Goal: Obtain resource: Obtain resource

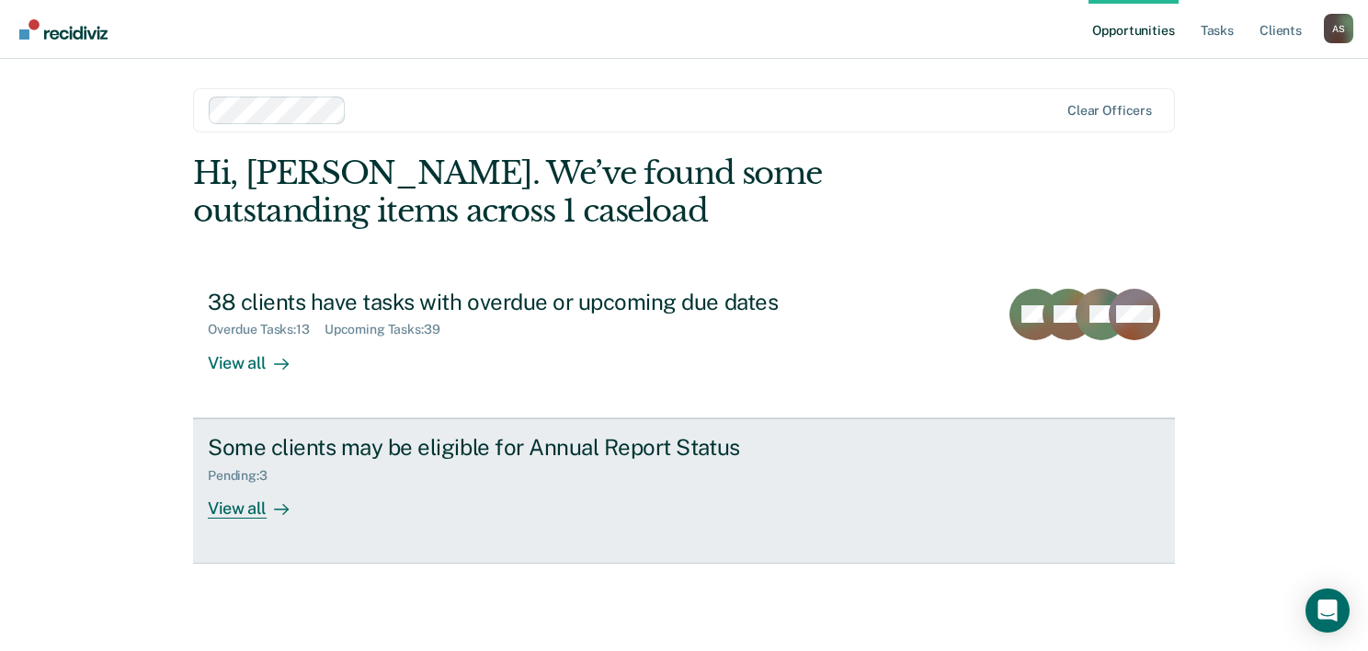
click at [298, 492] on div "View all" at bounding box center [259, 501] width 103 height 36
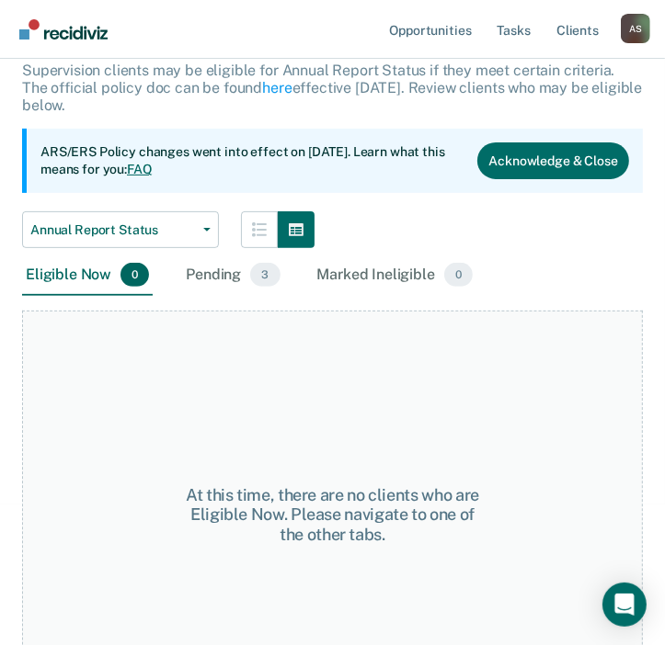
click at [235, 256] on div "Pending 3" at bounding box center [232, 276] width 101 height 40
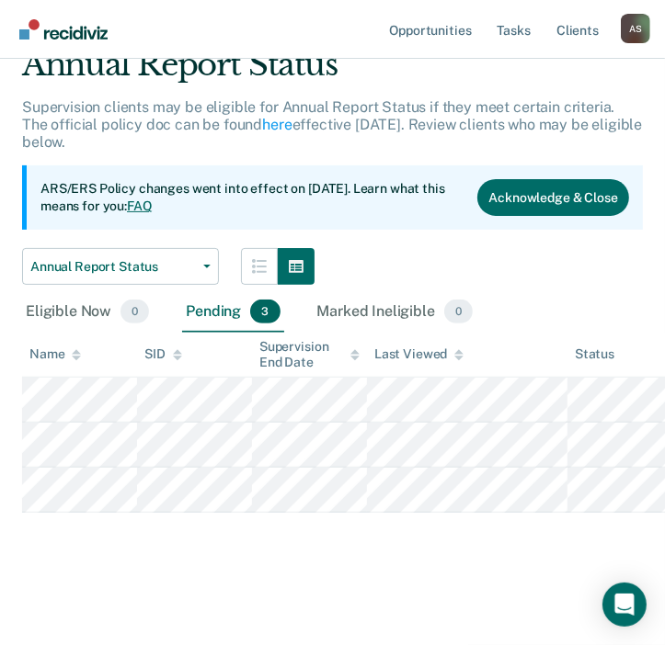
scroll to position [145, 0]
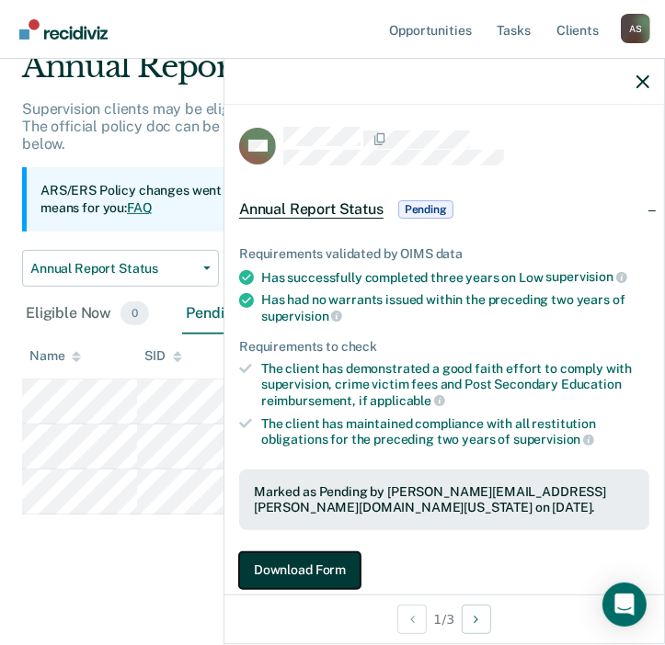
click at [298, 553] on button "Download Form" at bounding box center [299, 571] width 121 height 37
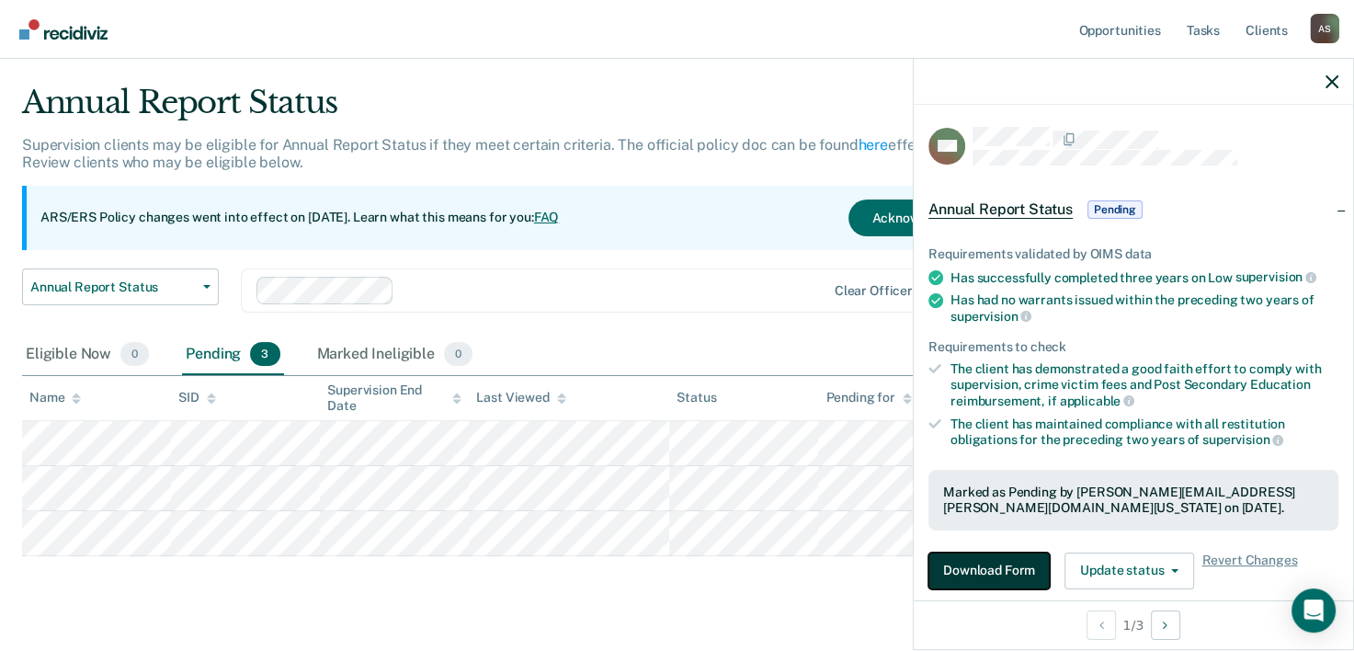
scroll to position [79, 0]
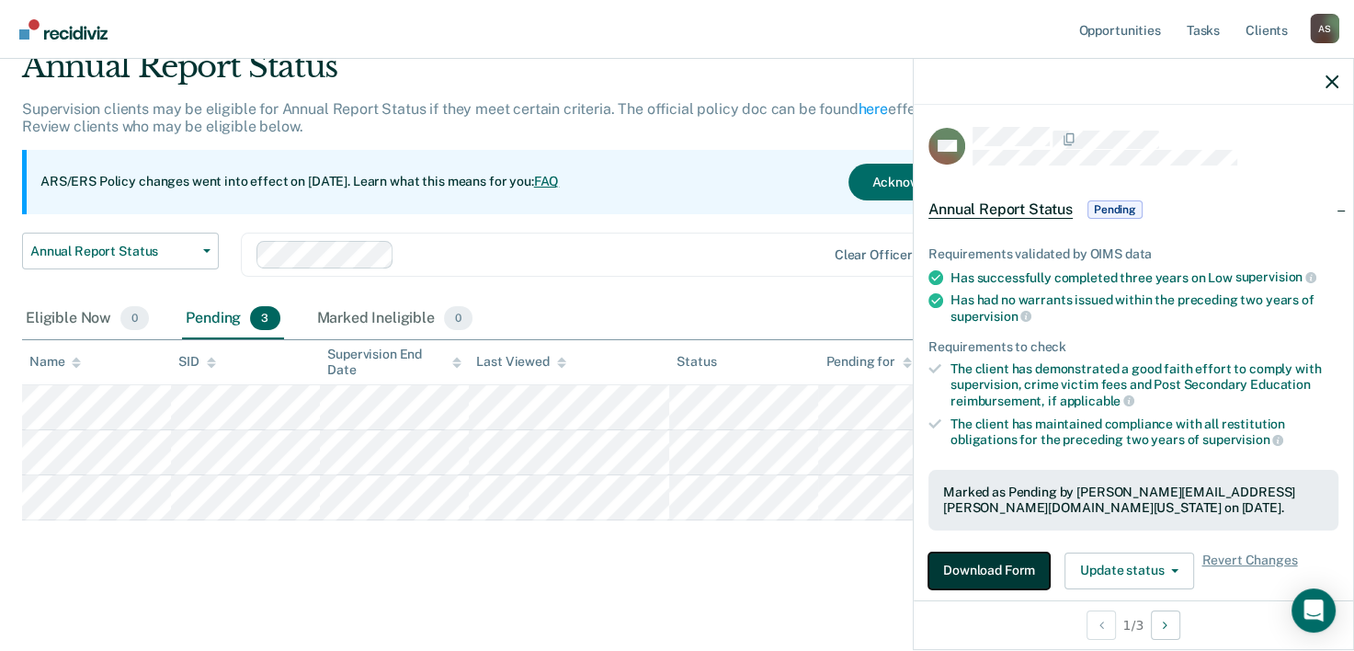
click at [997, 567] on button "Download Form" at bounding box center [989, 571] width 121 height 37
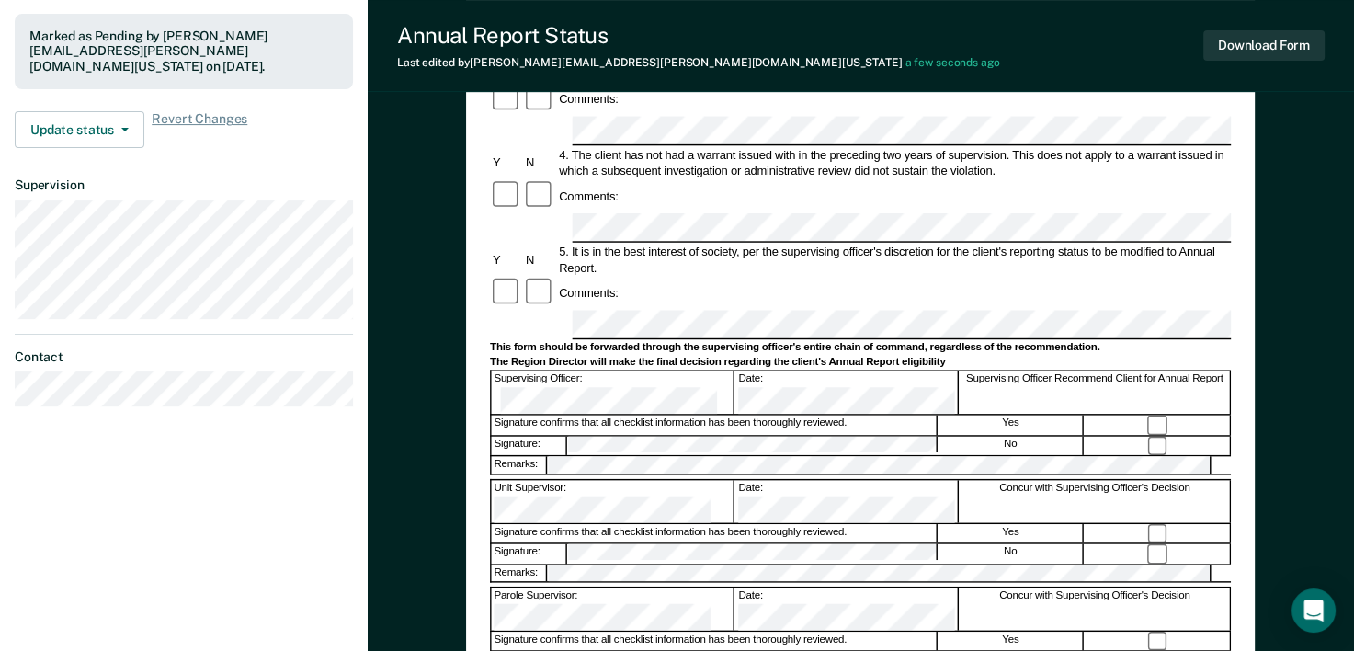
scroll to position [460, 0]
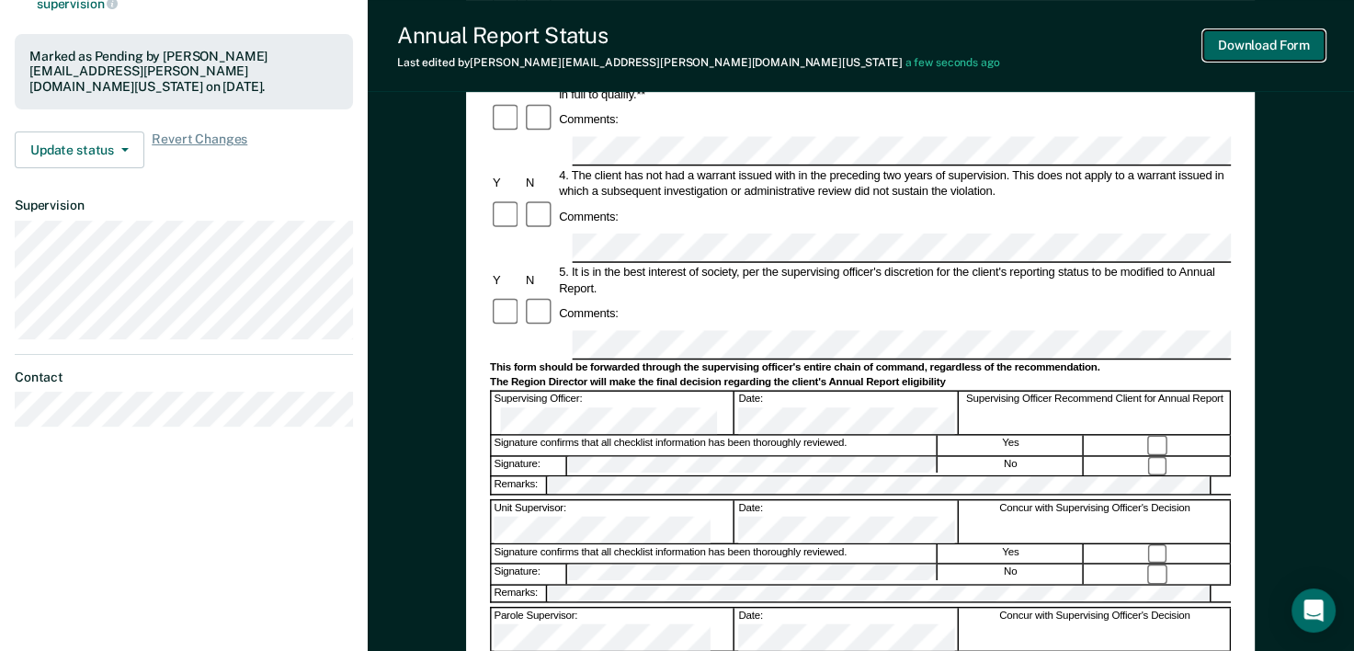
click at [1247, 37] on button "Download Form" at bounding box center [1263, 45] width 121 height 30
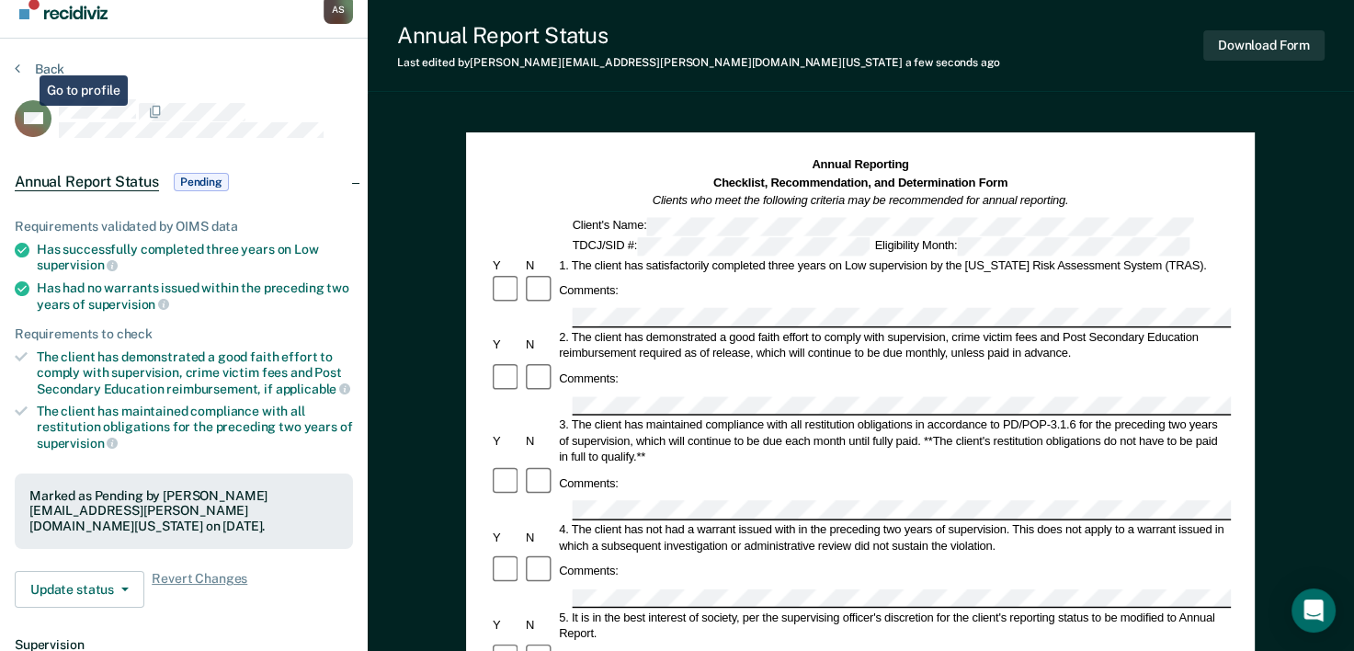
scroll to position [0, 0]
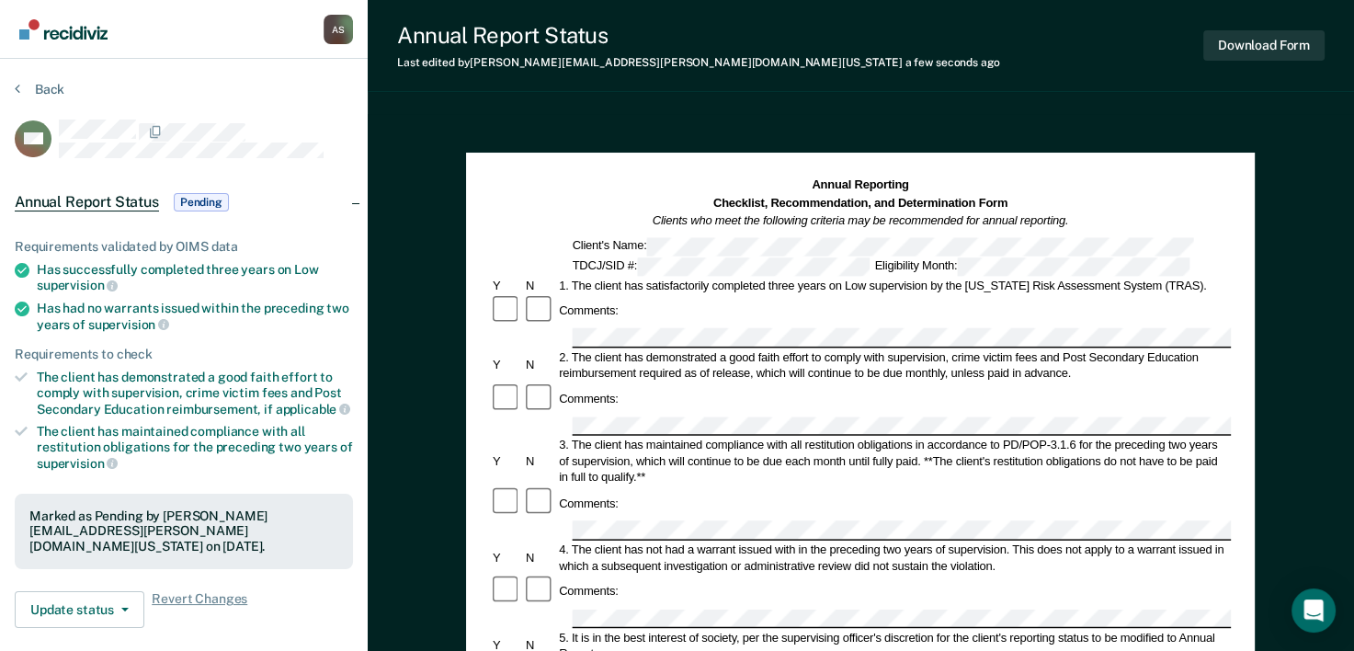
click at [25, 80] on section "Back WE Annual Report Status Pending Requirements validated by OIMS data Has su…" at bounding box center [184, 491] width 368 height 864
click at [37, 85] on button "Back" at bounding box center [40, 89] width 50 height 17
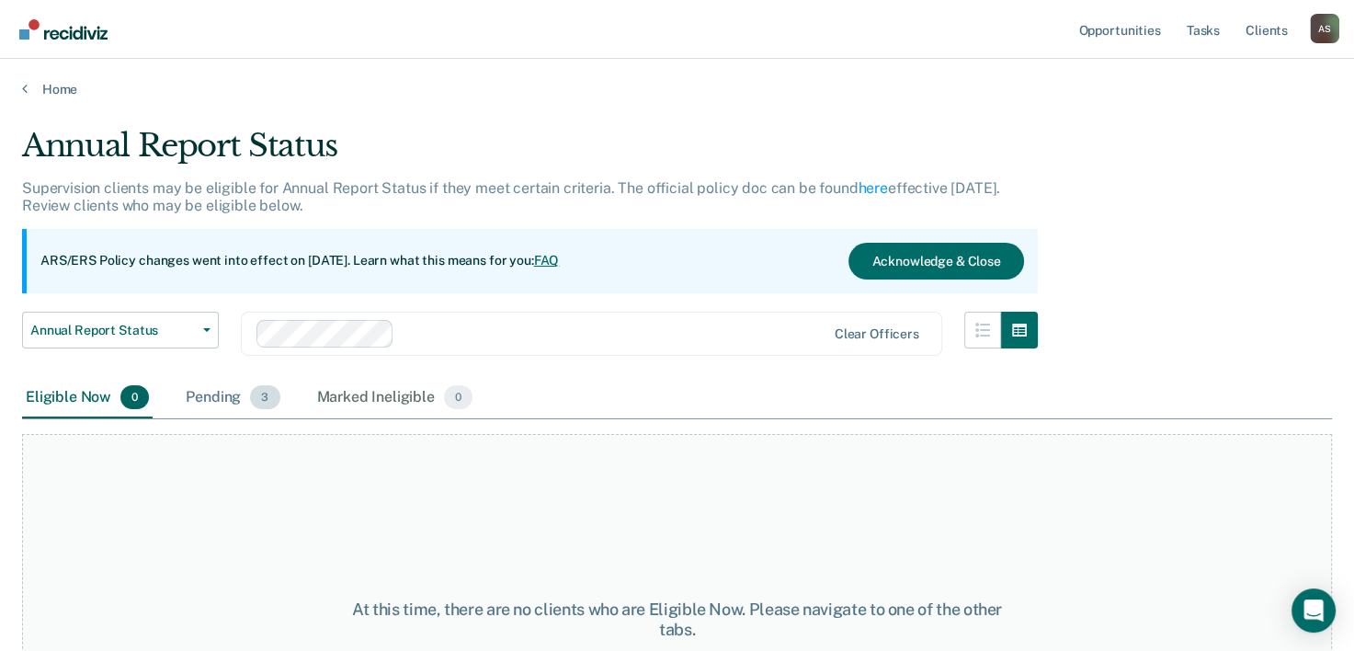
click at [250, 403] on span "3" at bounding box center [264, 397] width 29 height 24
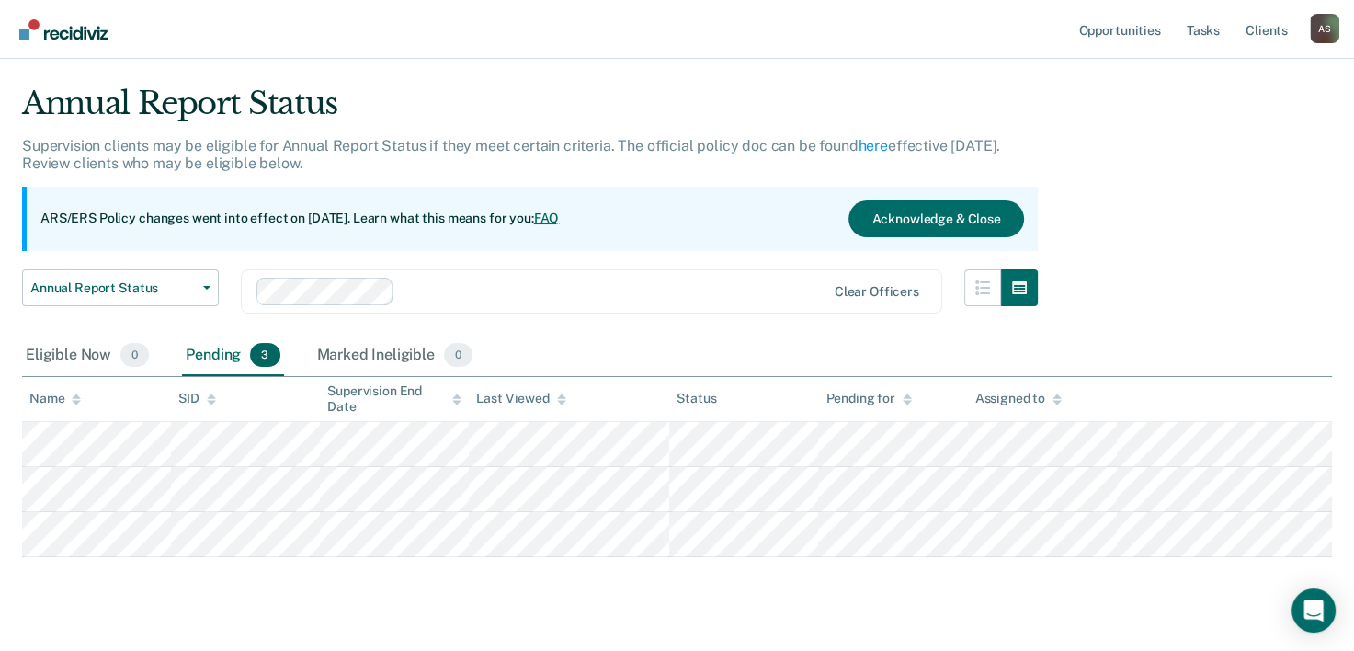
scroll to position [79, 0]
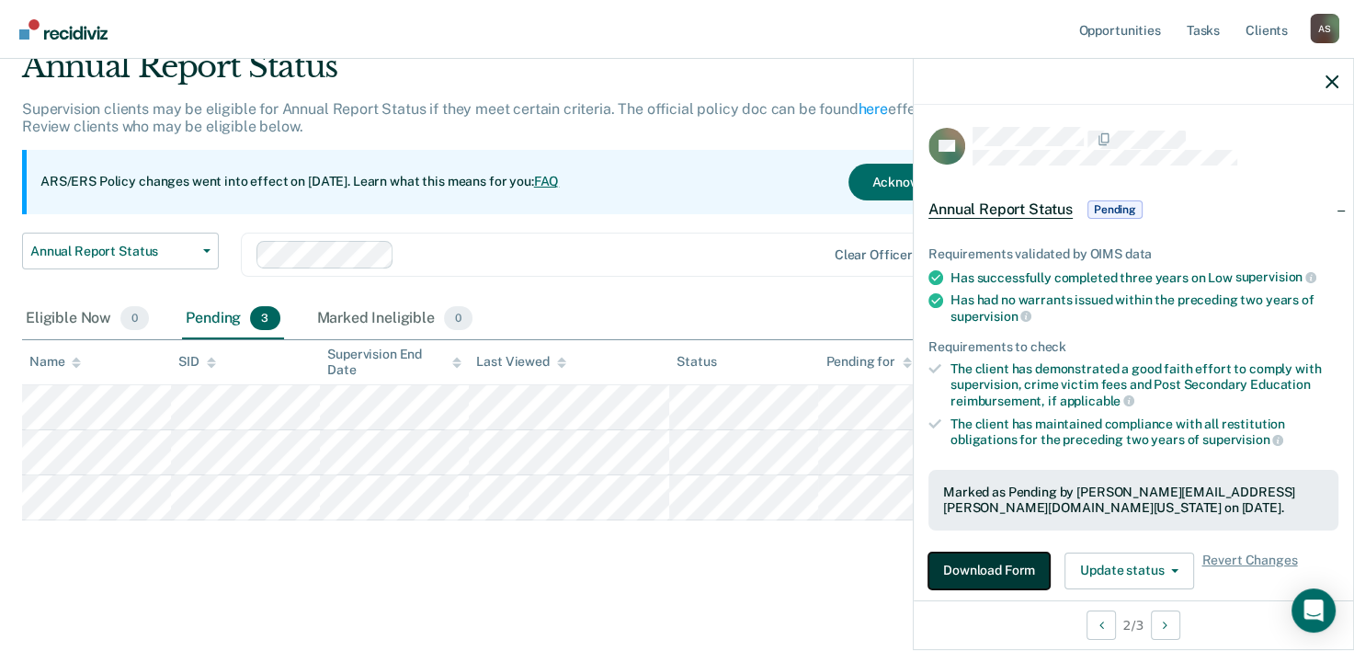
click at [1036, 564] on button "Download Form" at bounding box center [989, 571] width 121 height 37
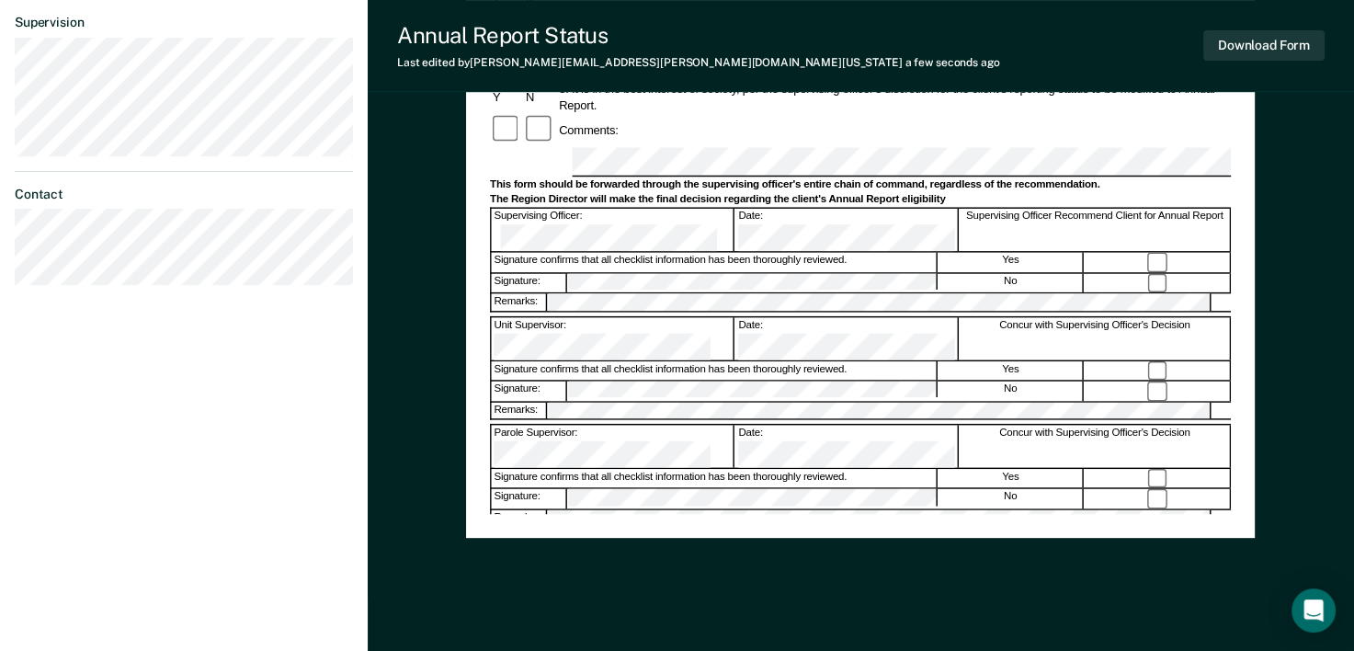
scroll to position [644, 0]
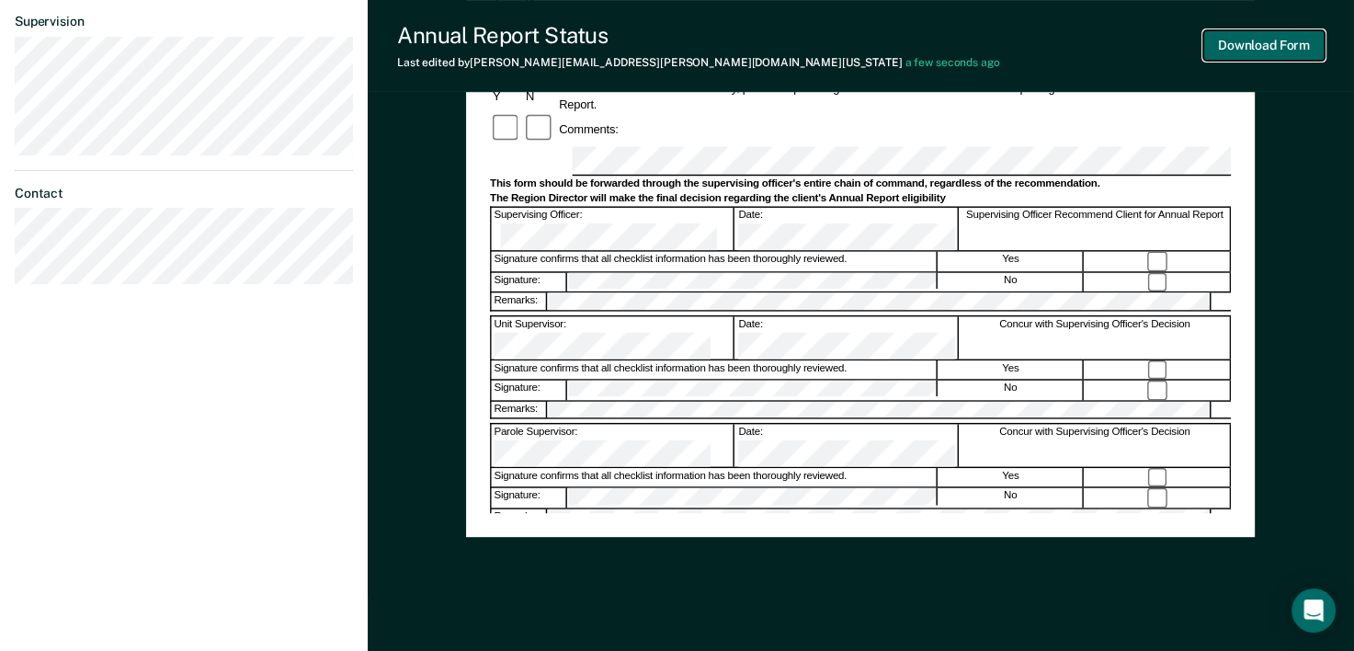
click at [1243, 50] on button "Download Form" at bounding box center [1263, 45] width 121 height 30
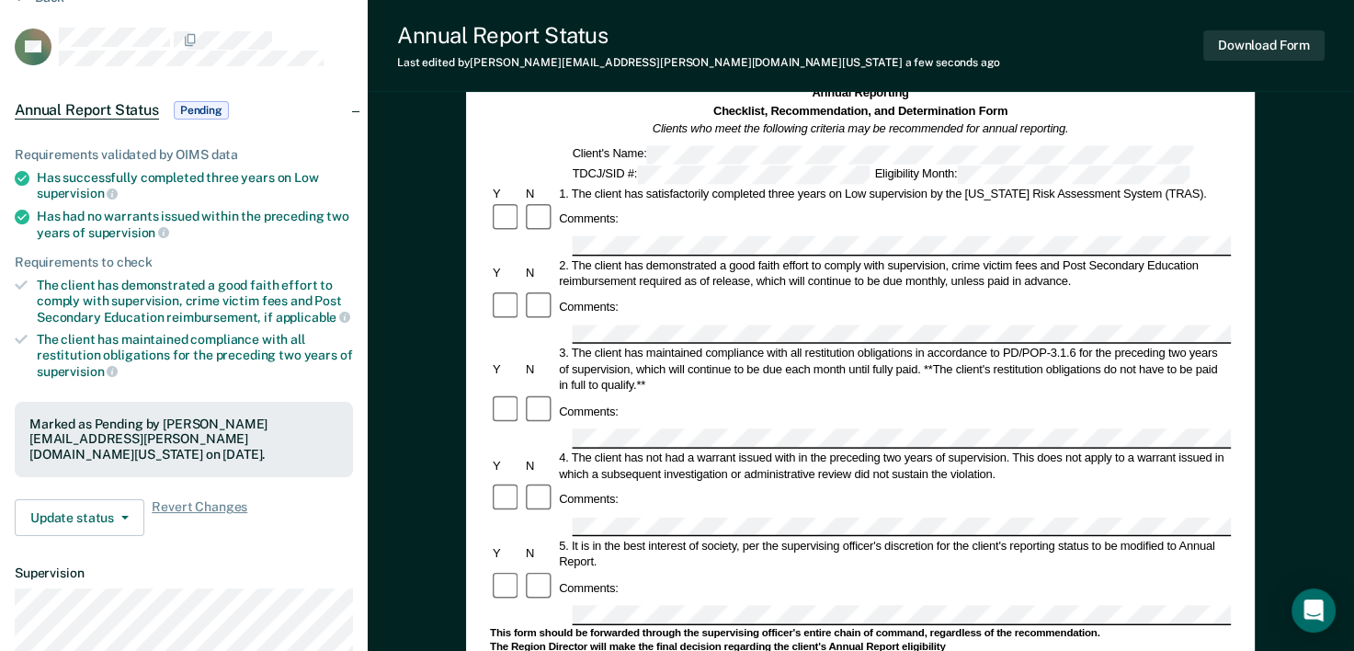
scroll to position [0, 0]
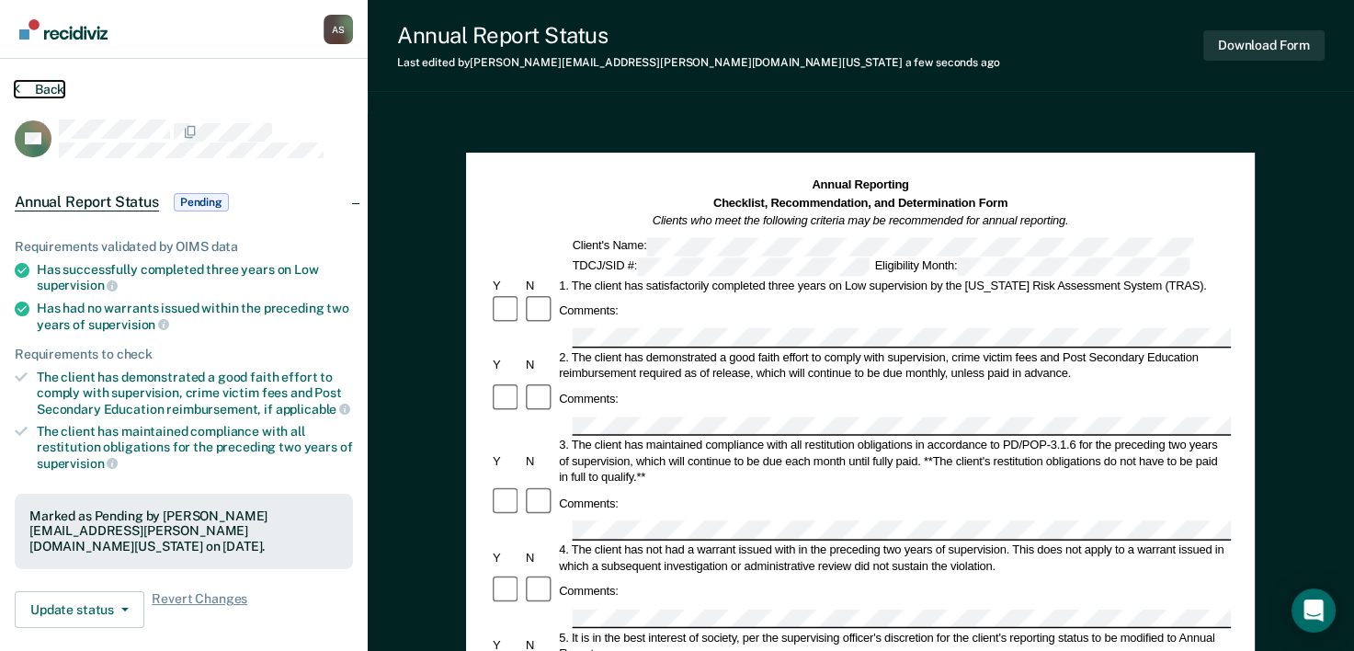
click at [28, 94] on button "Back" at bounding box center [40, 89] width 50 height 17
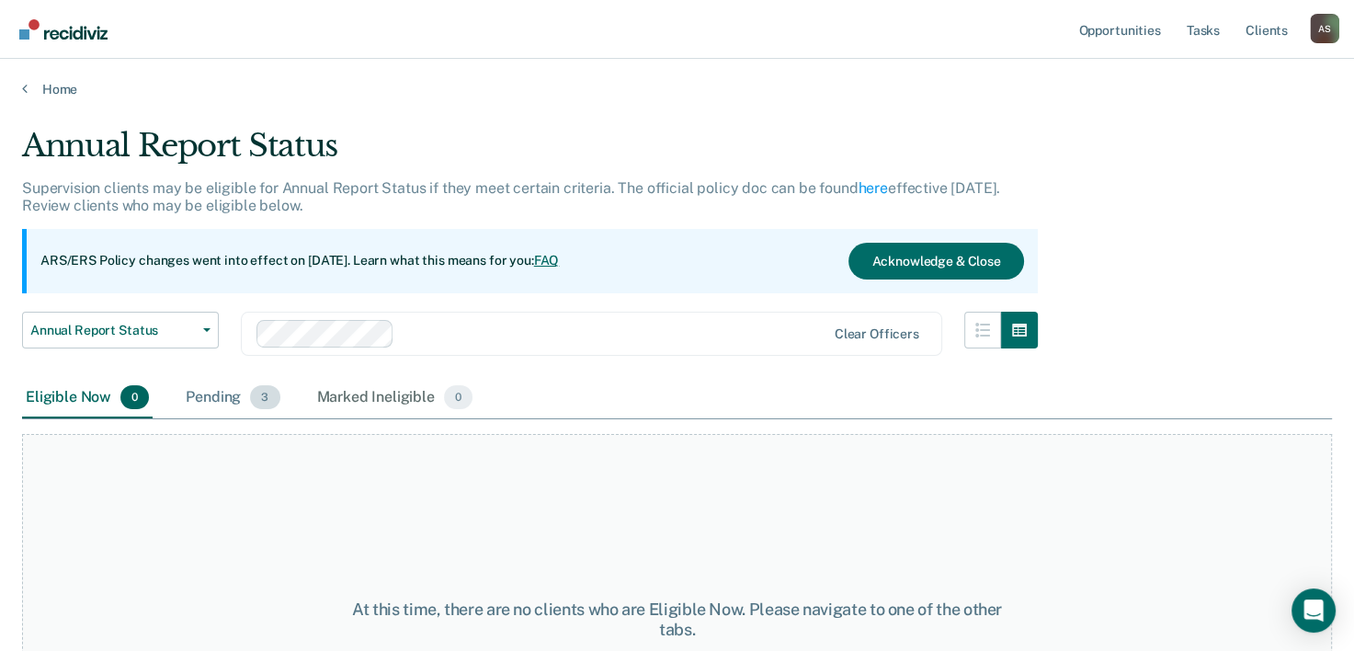
click at [250, 396] on span "3" at bounding box center [264, 397] width 29 height 24
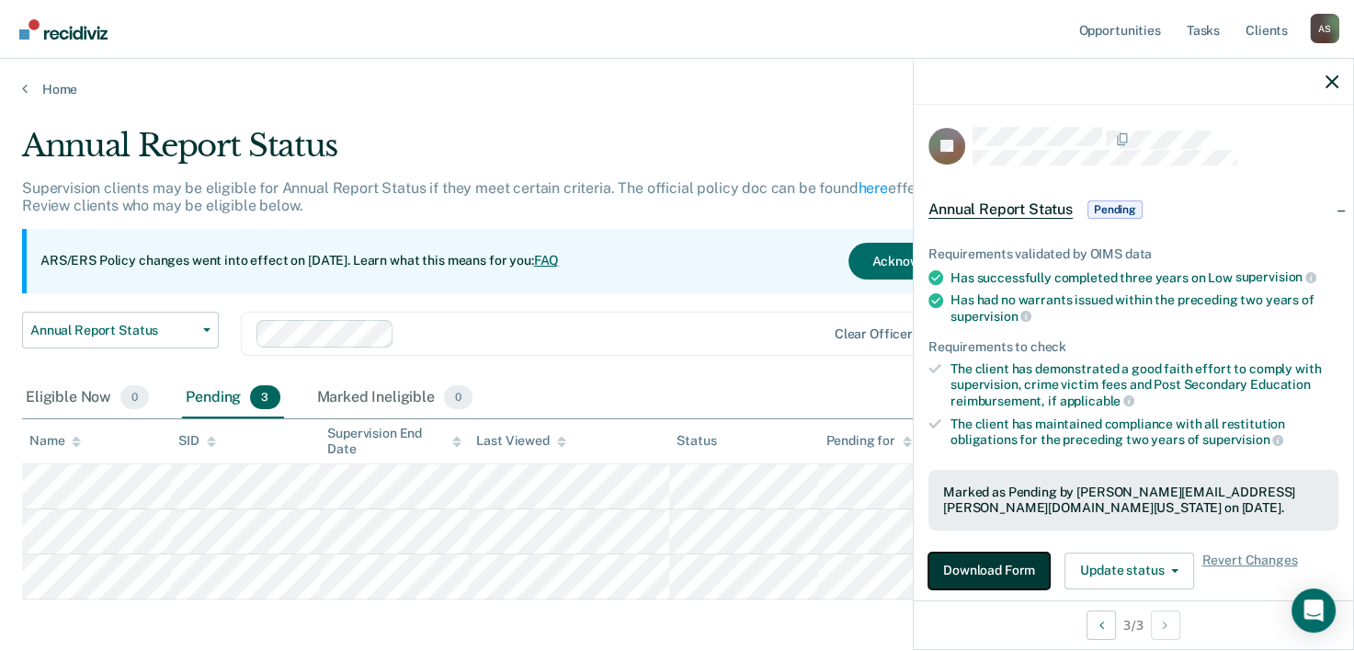
click at [968, 577] on button "Download Form" at bounding box center [989, 571] width 121 height 37
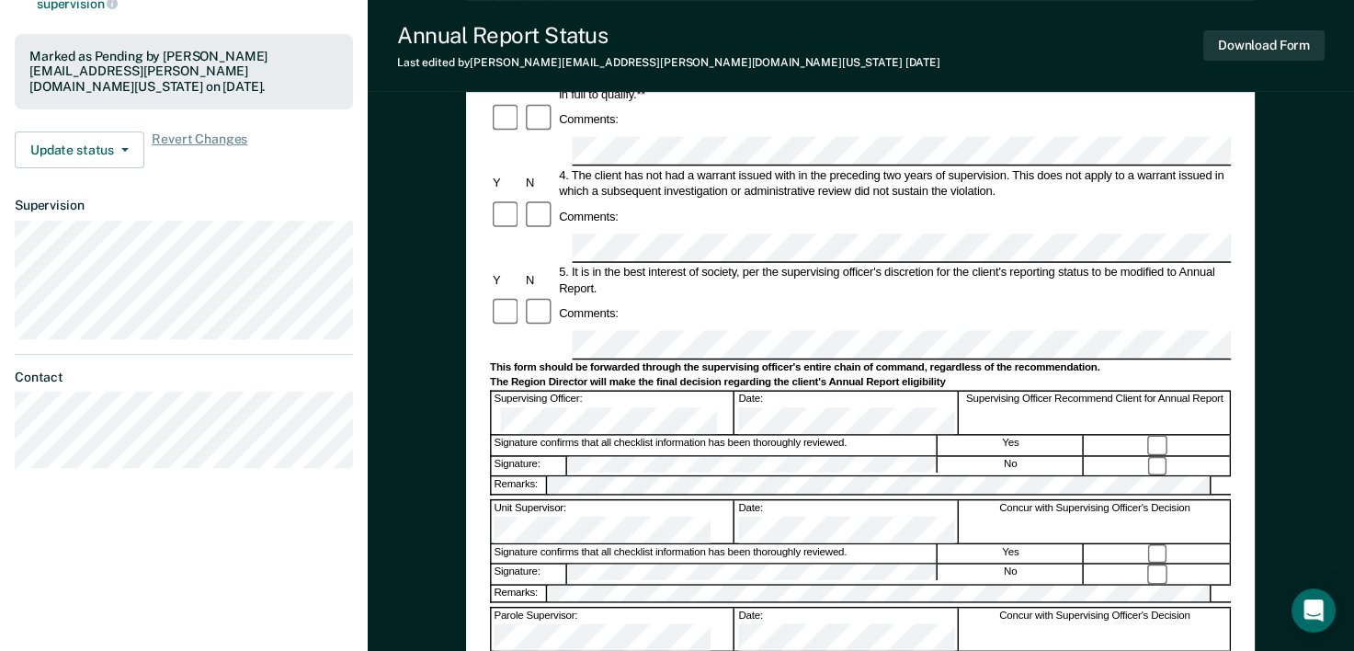
scroll to position [552, 0]
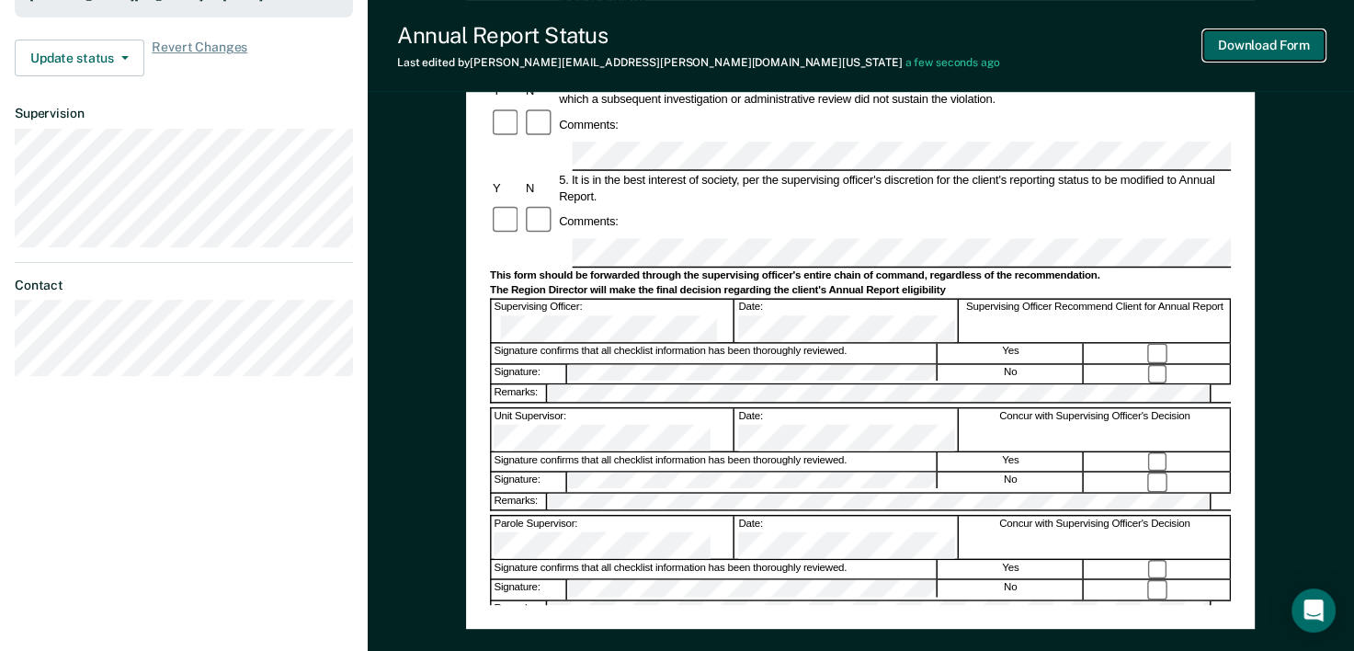
click at [1250, 33] on button "Download Form" at bounding box center [1263, 45] width 121 height 30
